Goal: Find specific page/section: Find specific page/section

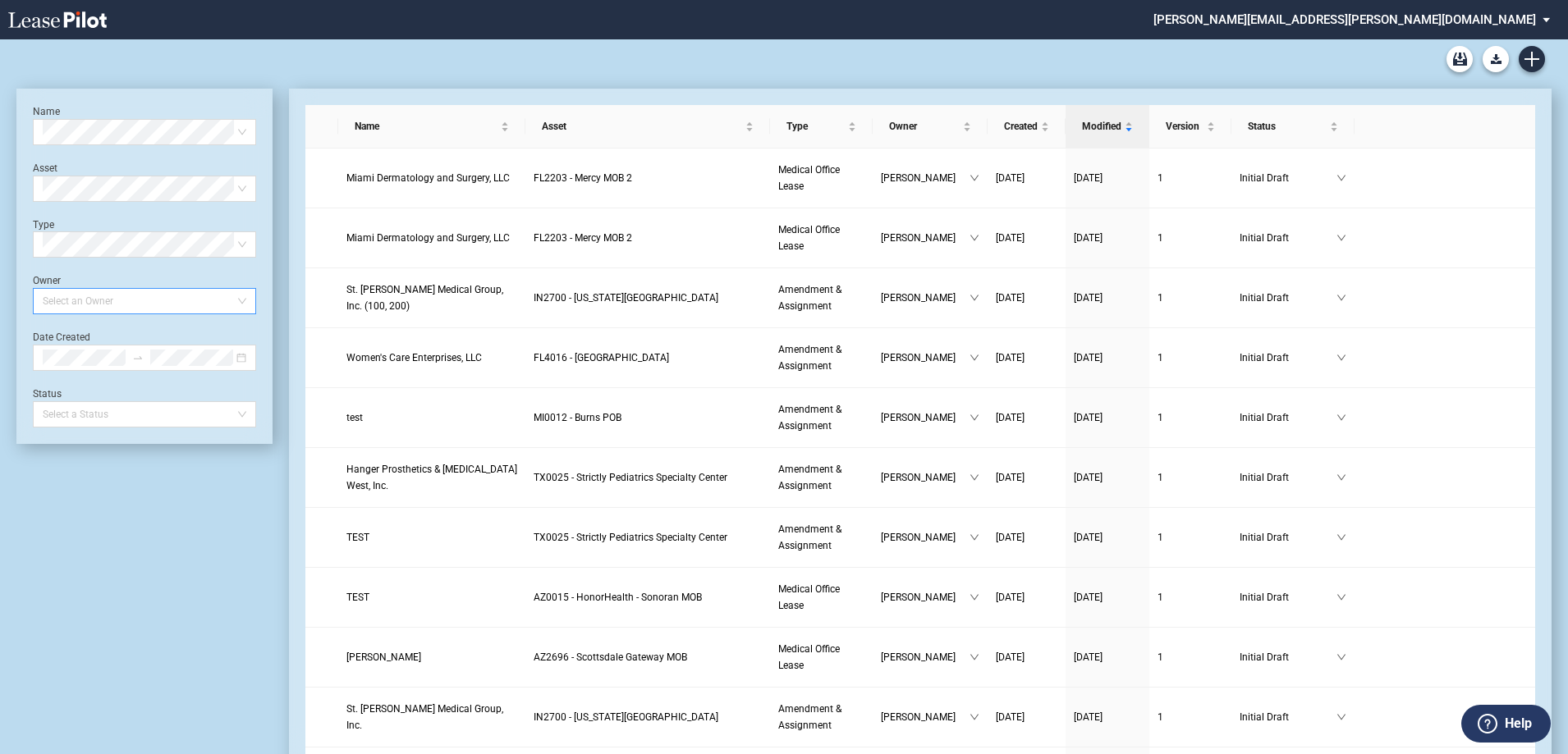
click at [118, 309] on div at bounding box center [136, 301] width 201 height 23
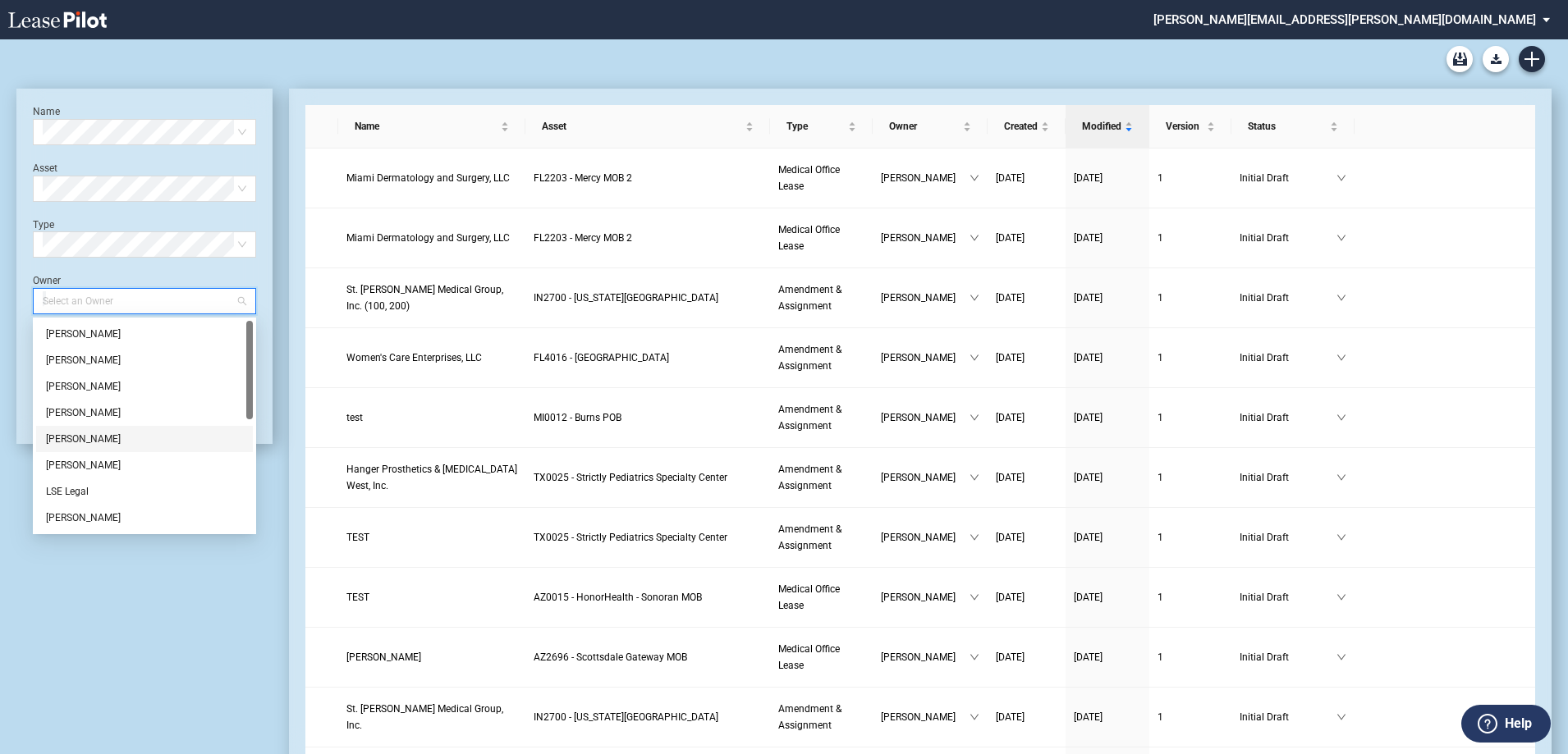
click at [101, 435] on div "Heather Puckette" at bounding box center [145, 439] width 197 height 17
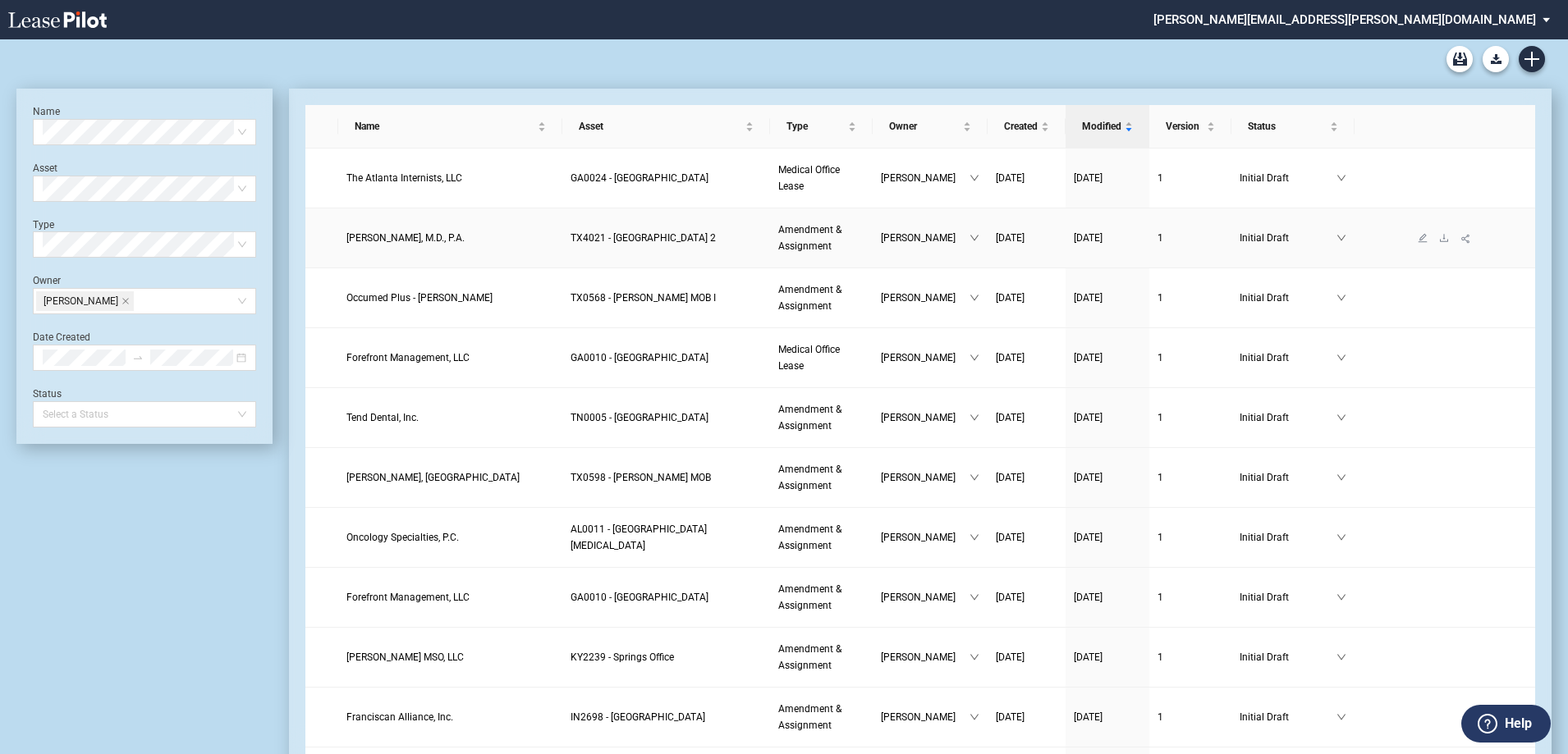
click at [424, 239] on span "Aurora Gonzalez, M.D., P.A." at bounding box center [405, 238] width 118 height 12
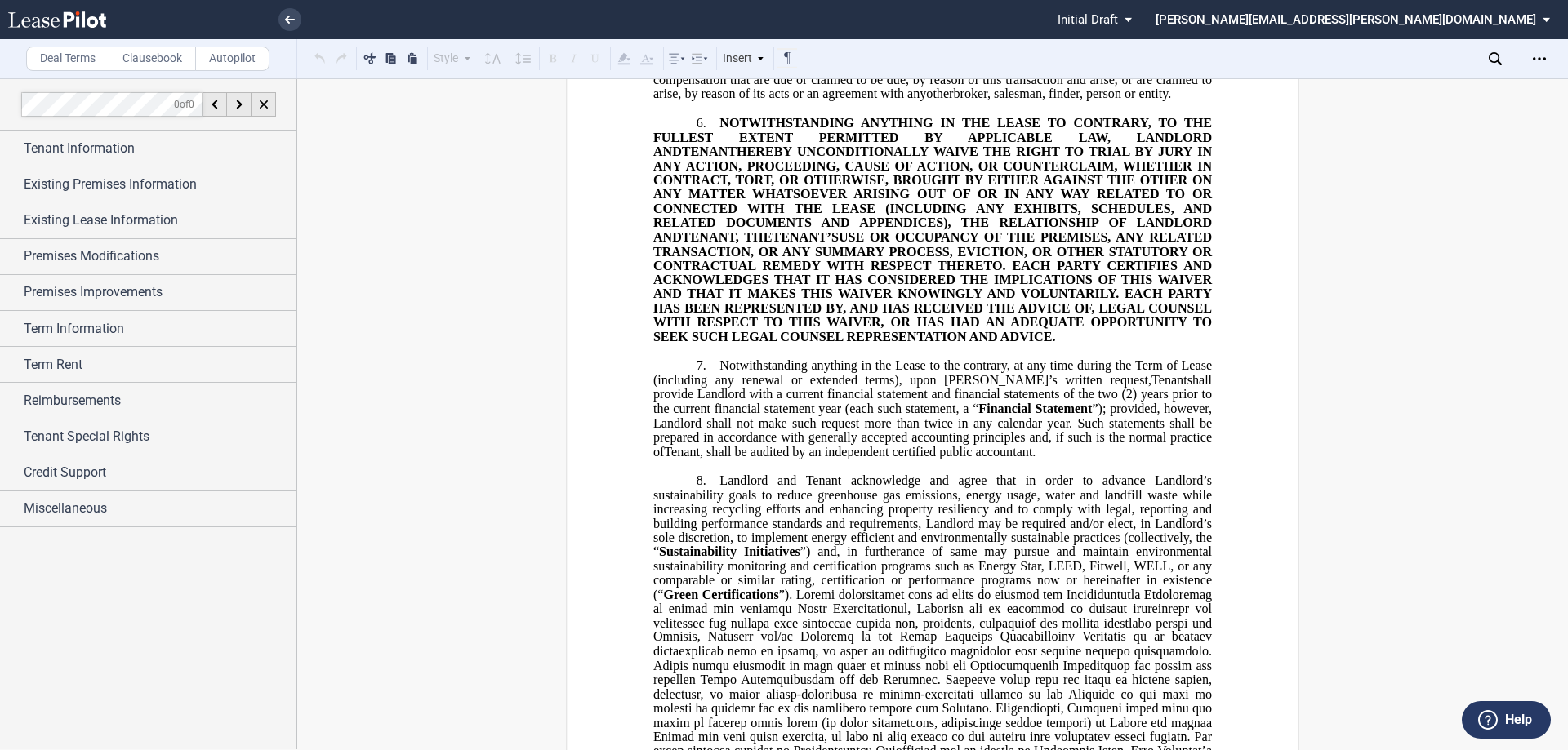
scroll to position [1796, 0]
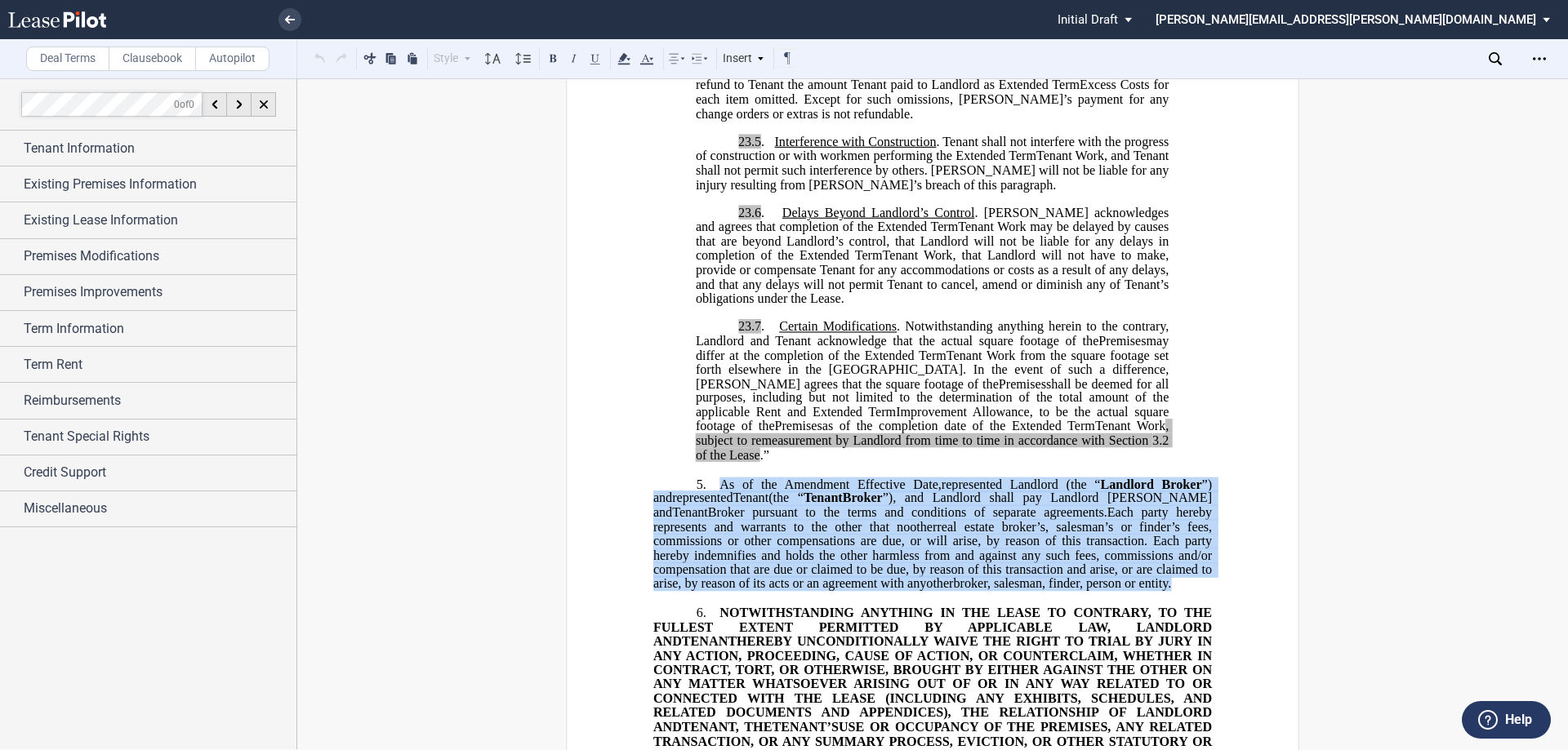
drag, startPoint x: 717, startPoint y: 597, endPoint x: 767, endPoint y: 711, distance: 124.5
click at [767, 592] on p "5. As of the ﻿ ﻿ First Amendment Effective Date, ﻿ ﻿ represented Landlord (the …" at bounding box center [932, 535] width 559 height 115
click at [295, 21] on link at bounding box center [290, 20] width 23 height 23
